Goal: Information Seeking & Learning: Learn about a topic

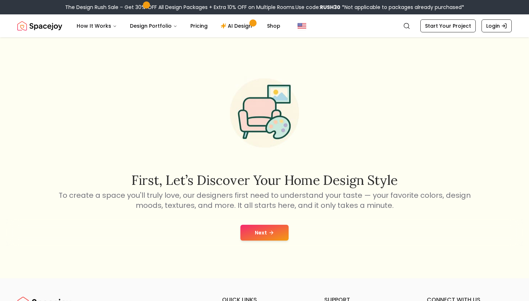
click at [238, 230] on div "Next" at bounding box center [265, 232] width 518 height 27
click at [259, 230] on button "Next" at bounding box center [264, 233] width 48 height 16
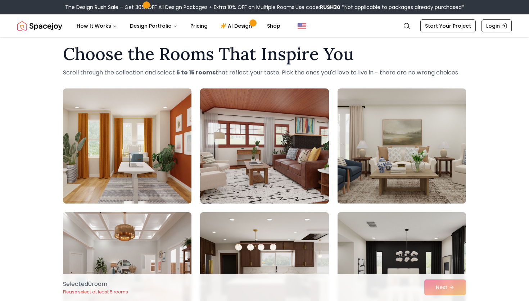
scroll to position [10, 0]
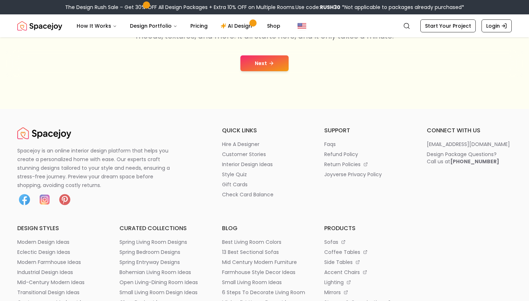
scroll to position [192, 0]
